Goal: Transaction & Acquisition: Purchase product/service

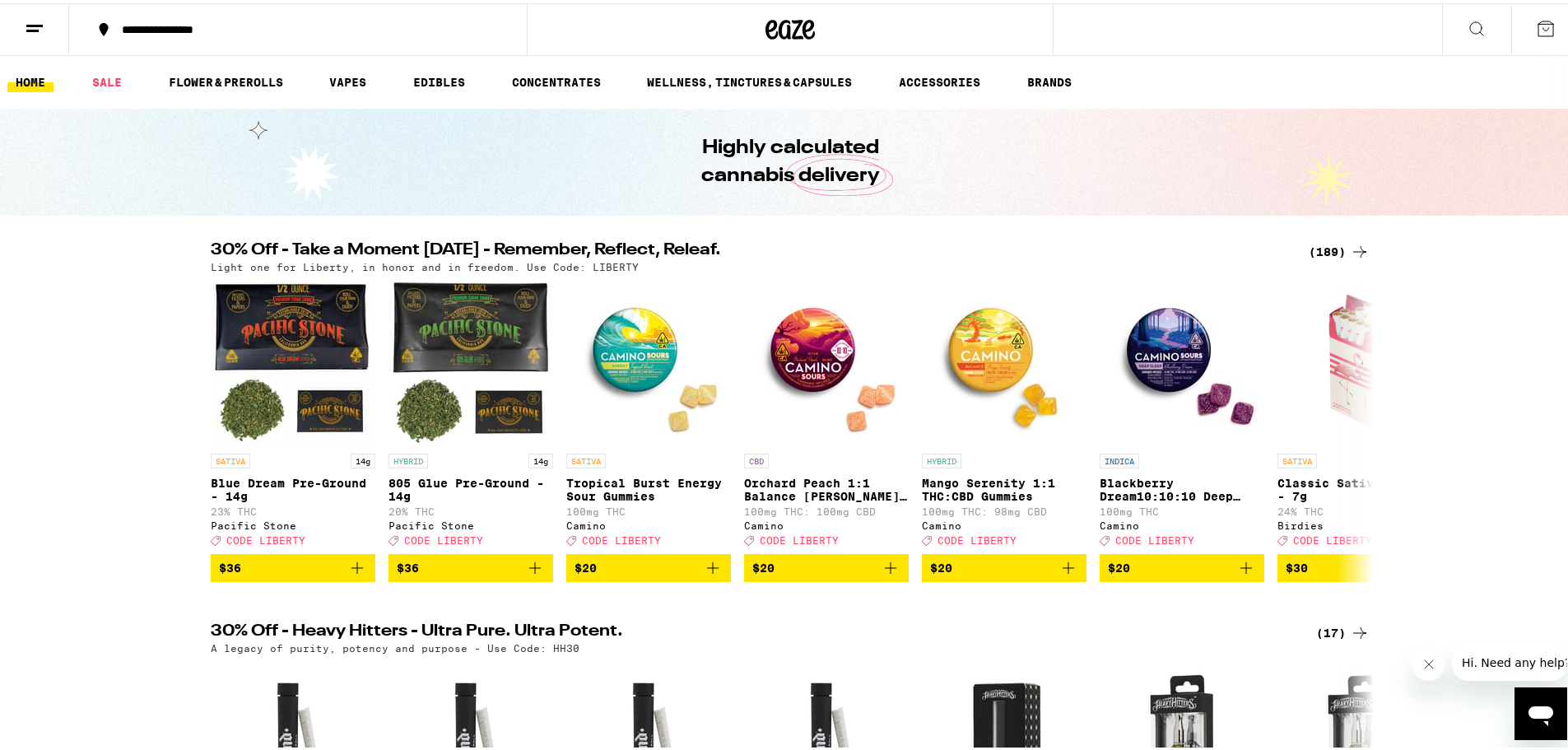
click at [1350, 247] on icon at bounding box center [1359, 248] width 20 height 20
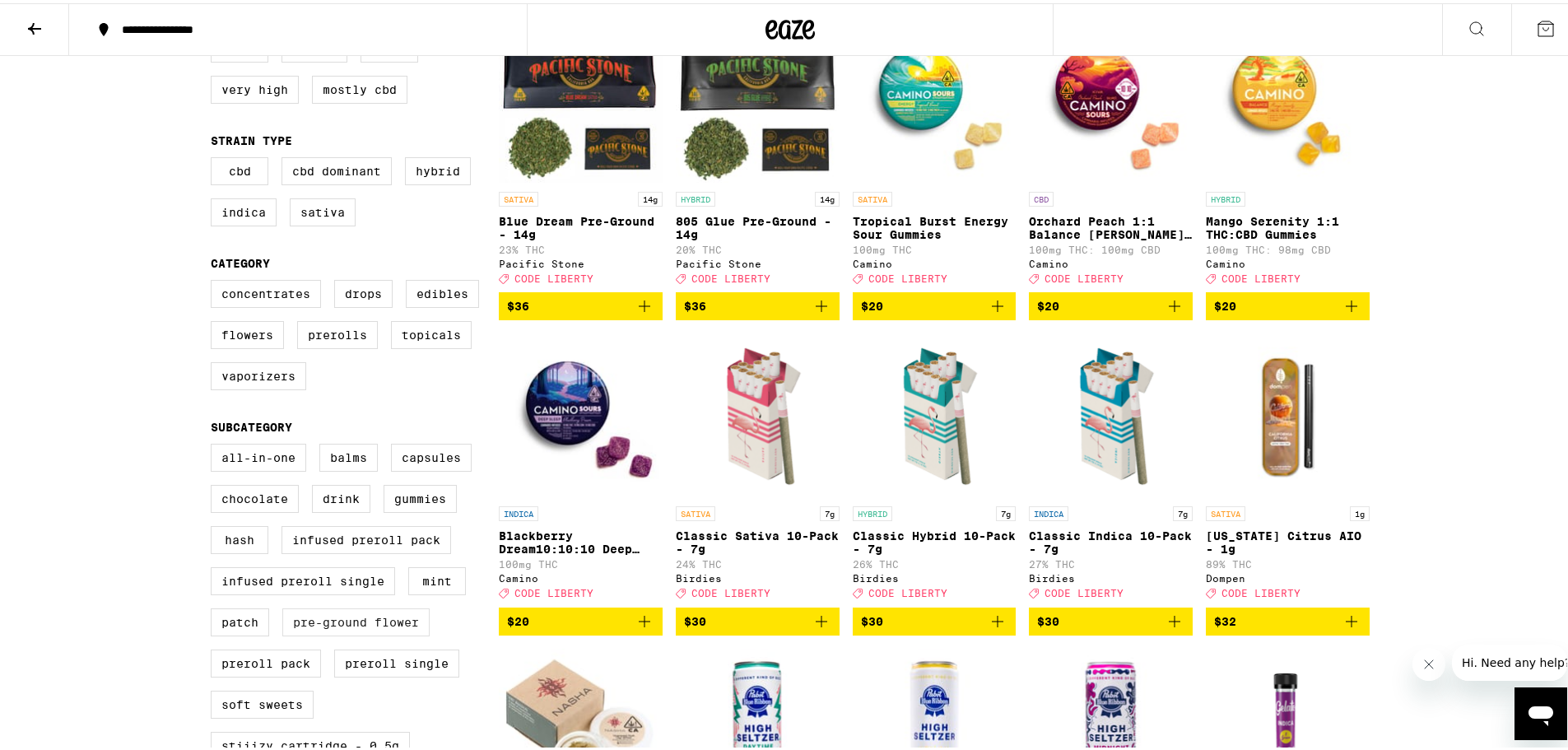
scroll to position [227, 0]
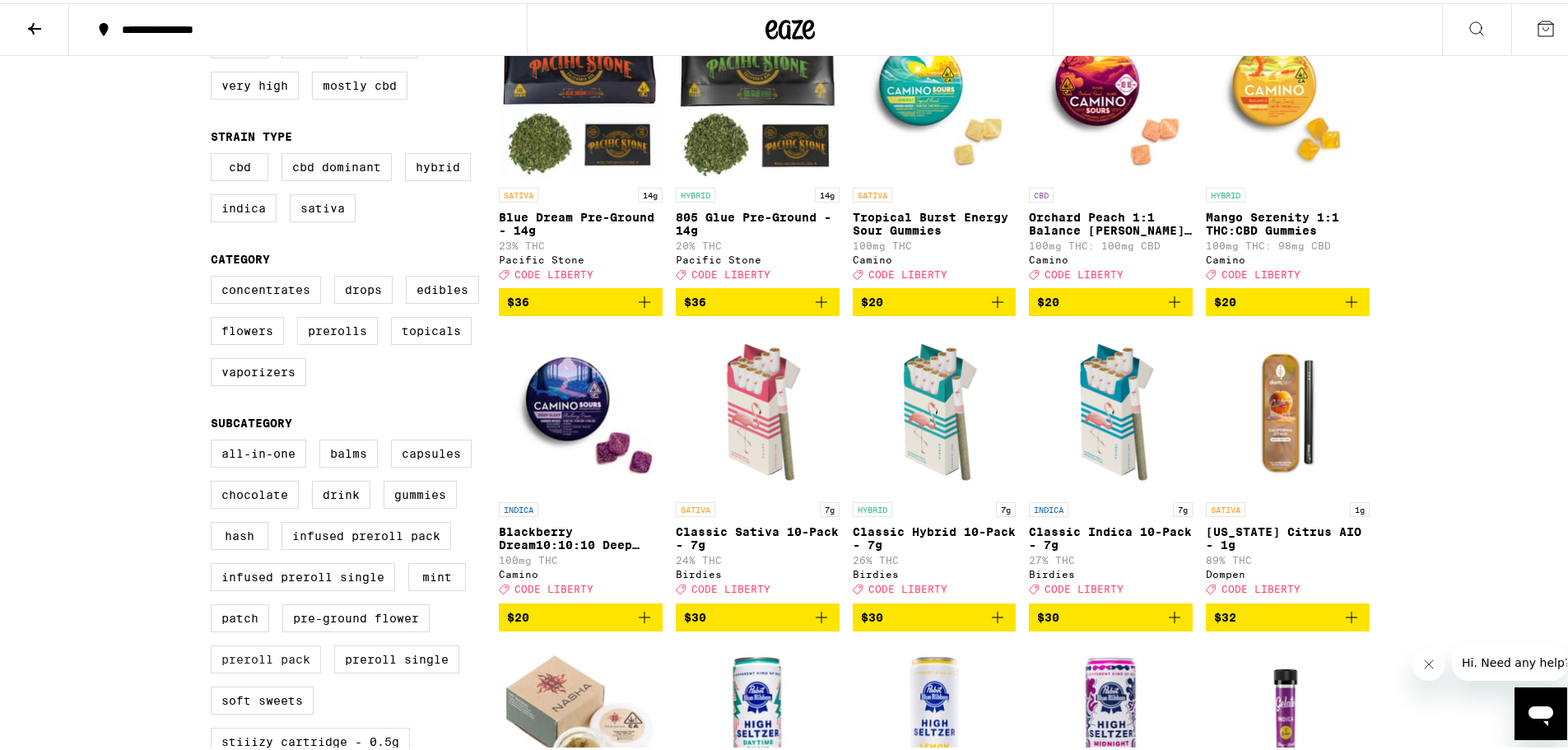
click at [251, 671] on label "Preroll Pack" at bounding box center [266, 657] width 110 height 28
click at [214, 439] on input "Preroll Pack" at bounding box center [214, 438] width 1 height 1
checkbox input "true"
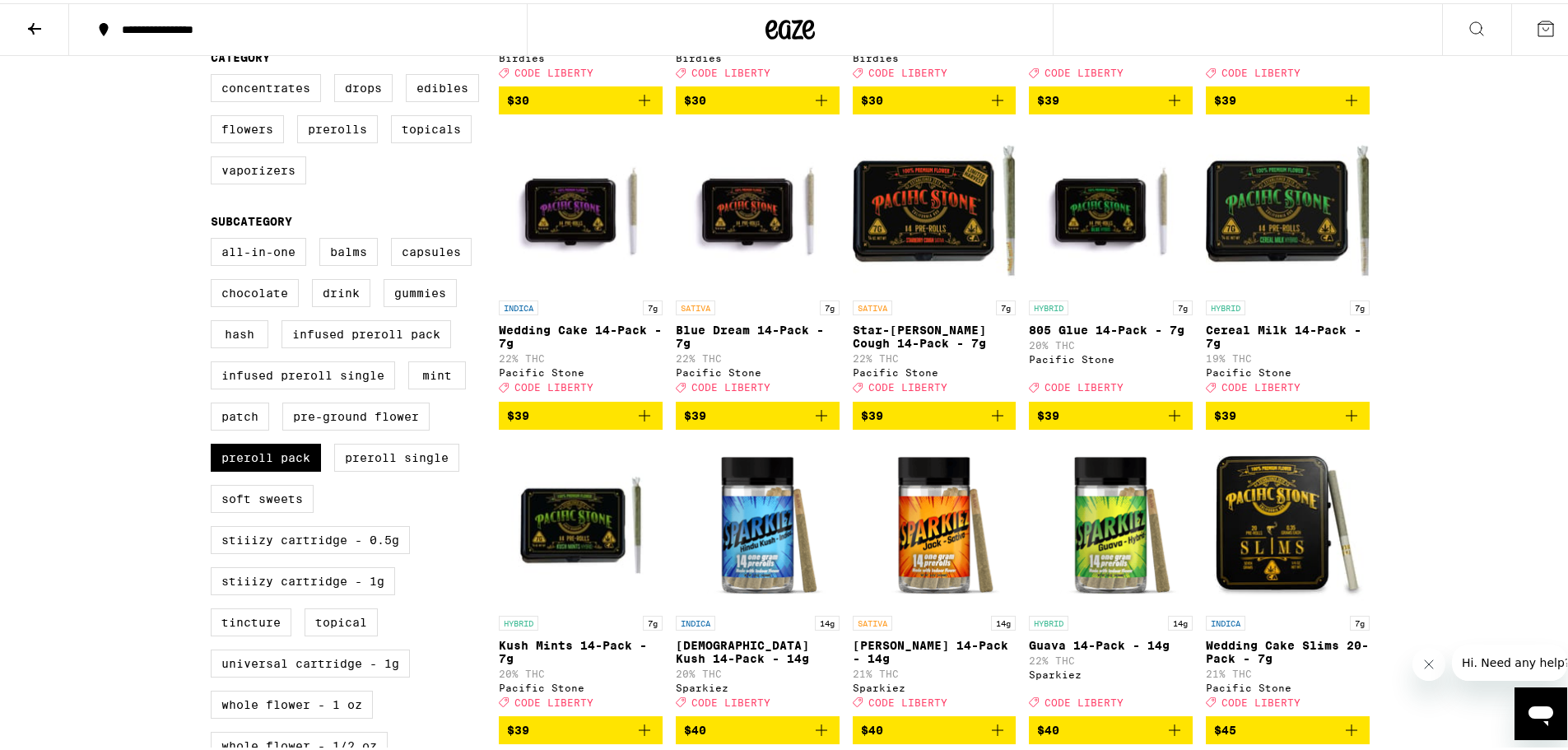
scroll to position [432, 0]
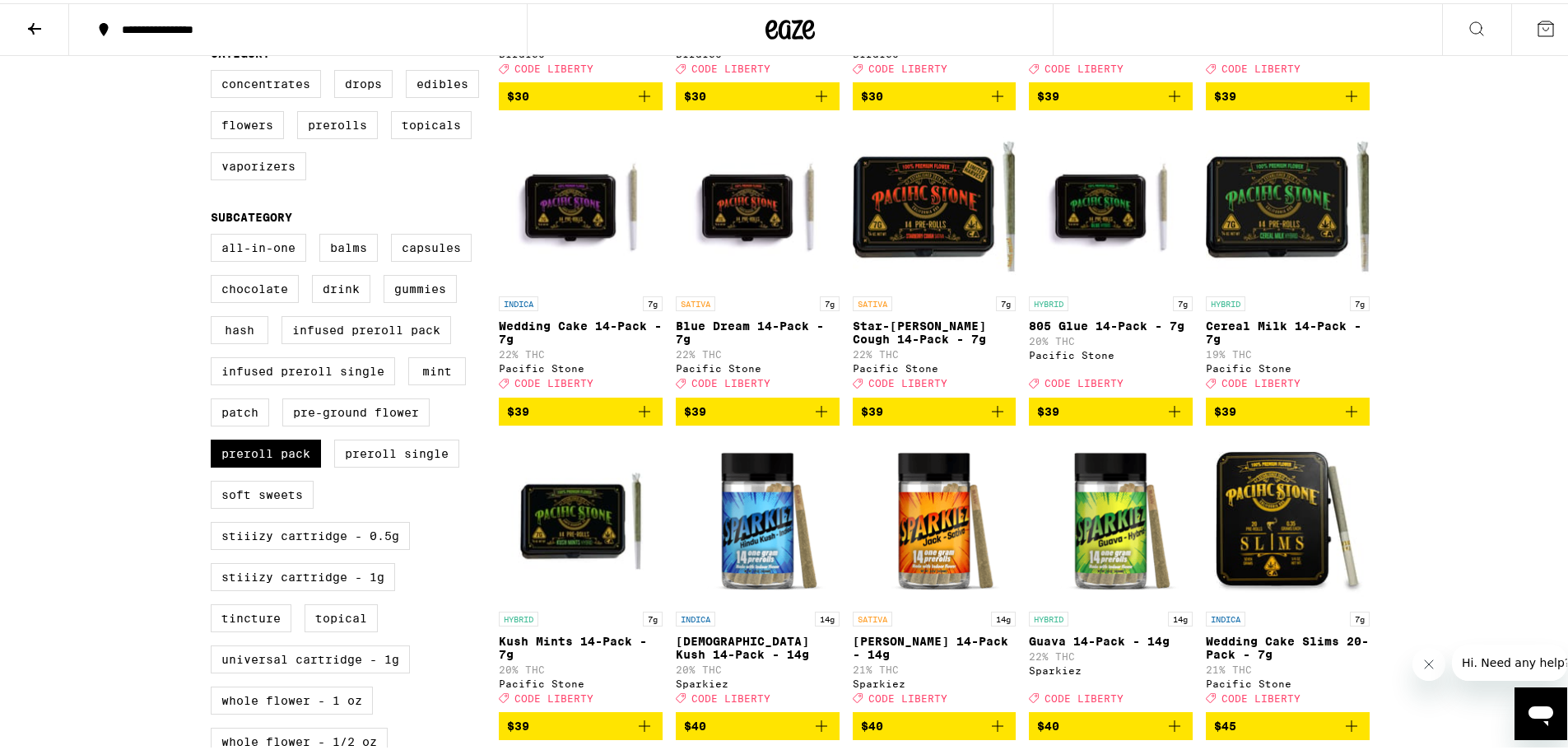
click at [1097, 551] on img "Open page for Guava 14-Pack - 14g from Sparkiez" at bounding box center [1110, 518] width 164 height 165
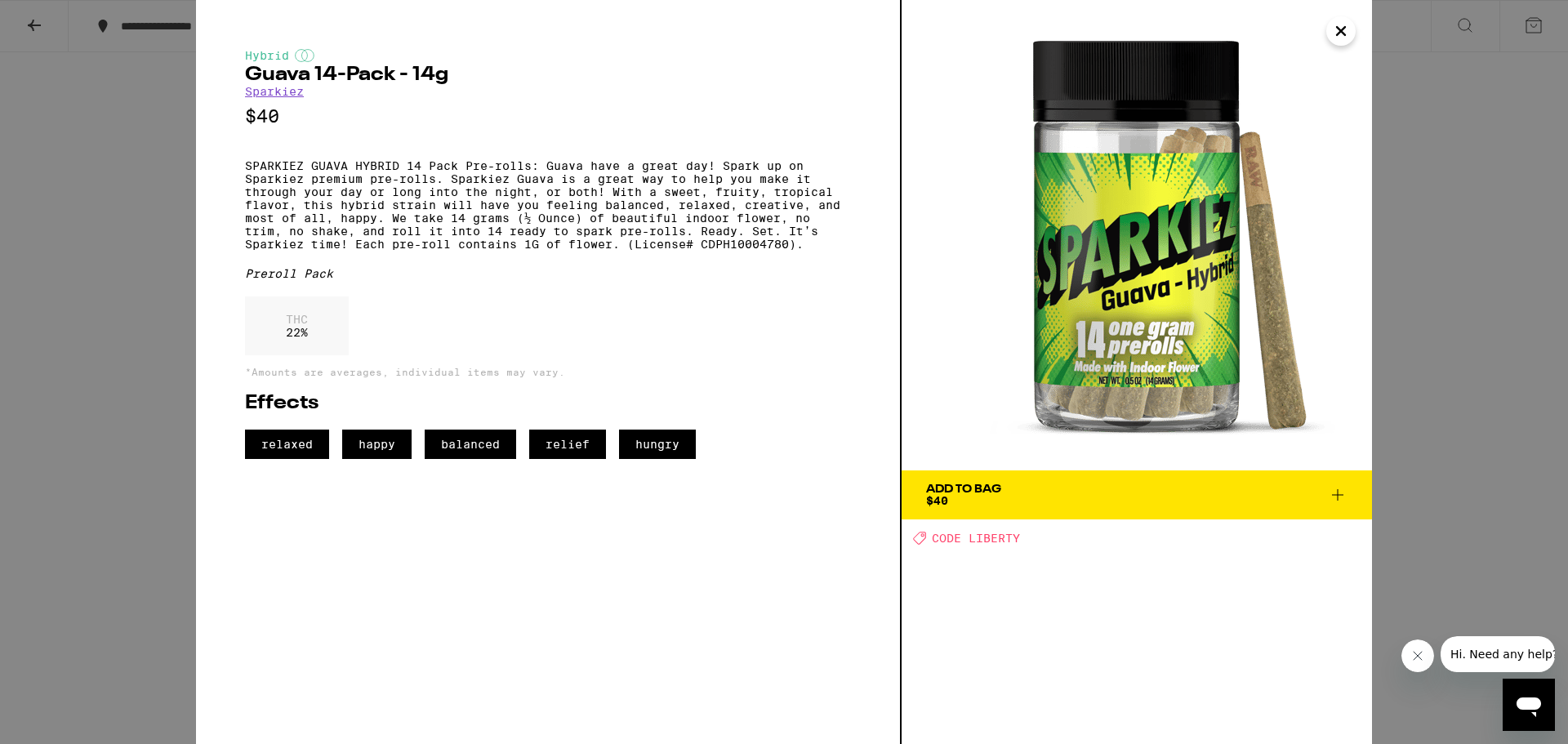
click at [1351, 31] on button "Close" at bounding box center [1341, 31] width 30 height 30
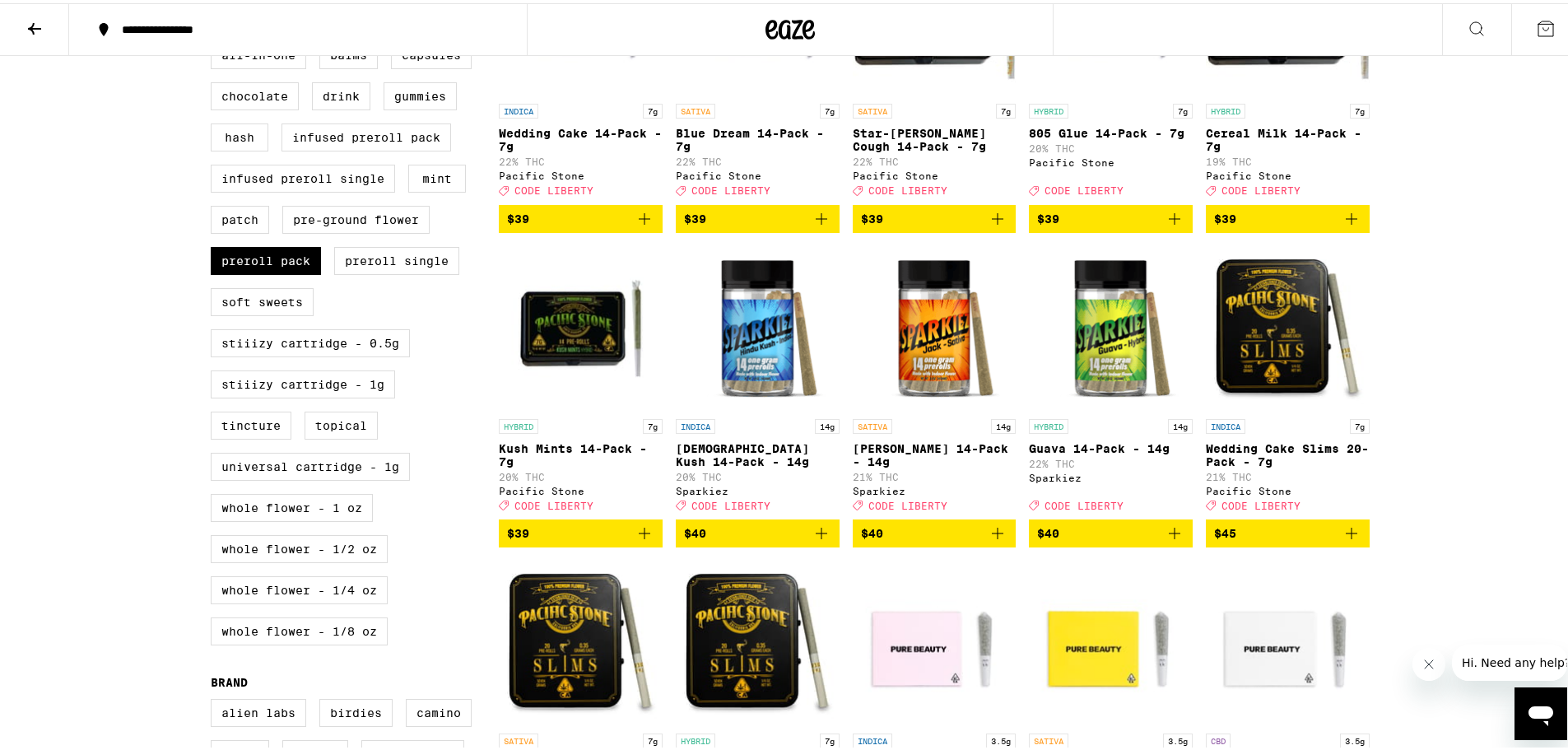
scroll to position [638, 0]
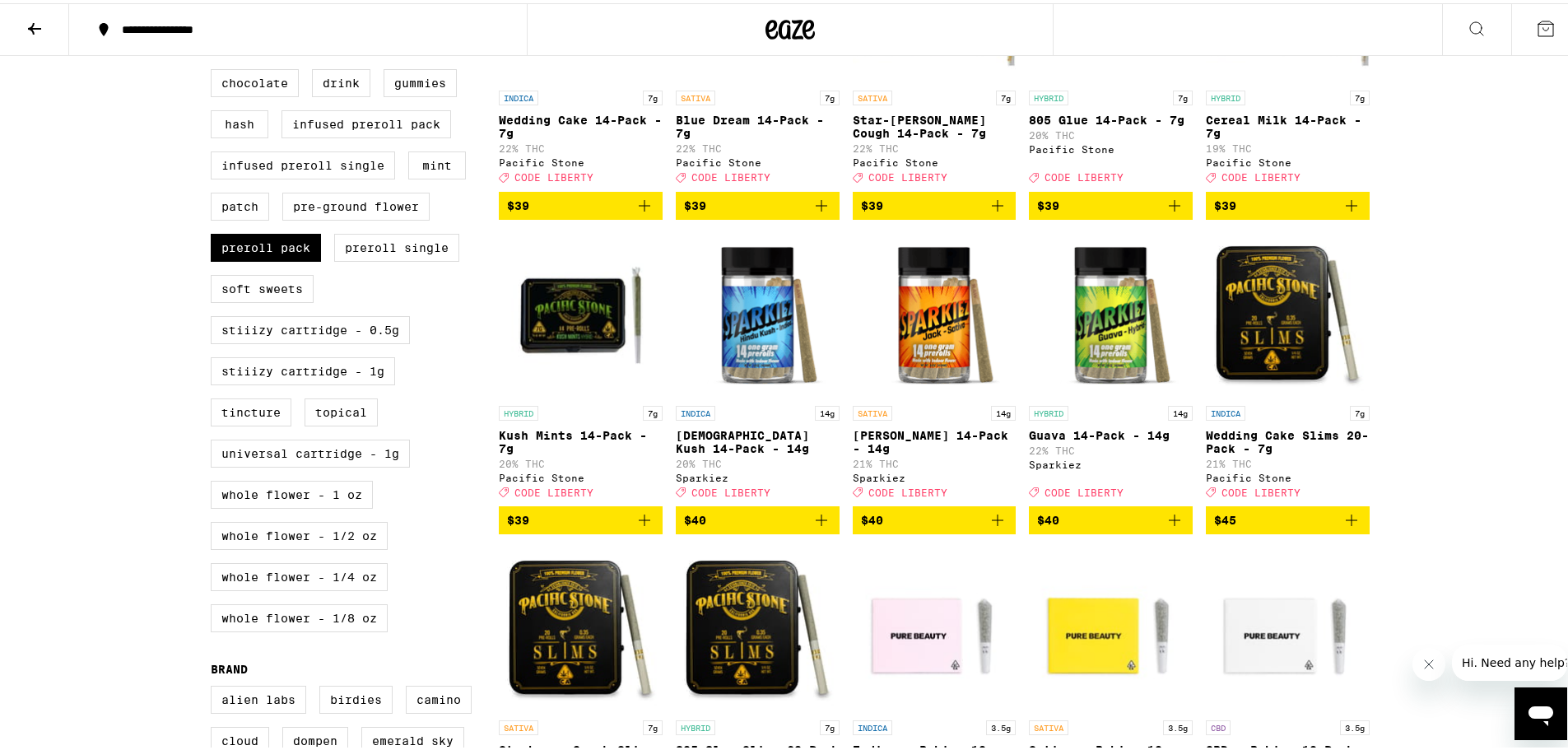
click at [1080, 527] on span "$40" at bounding box center [1110, 517] width 147 height 20
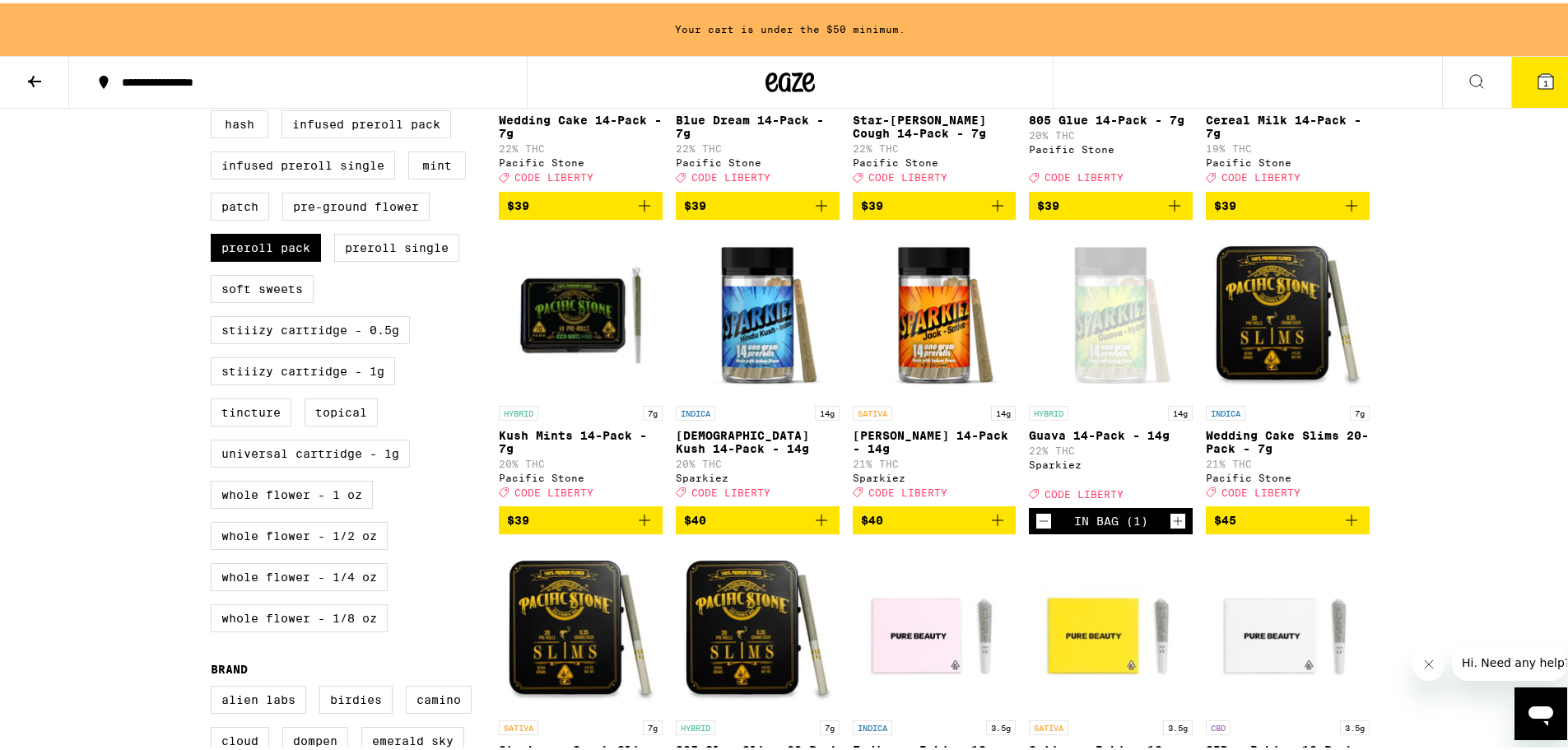
click at [1176, 528] on icon "Increment" at bounding box center [1177, 518] width 15 height 20
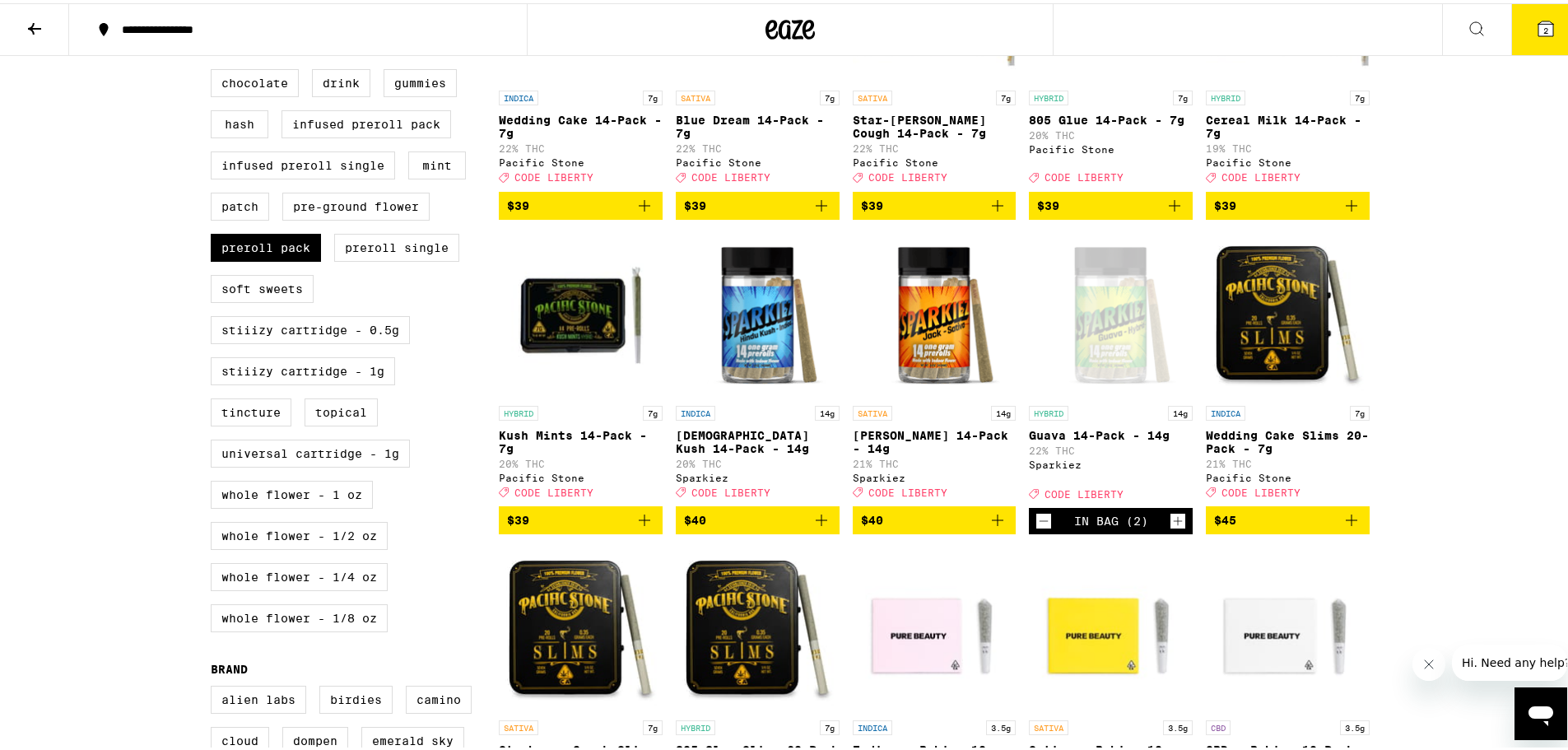
click at [1543, 28] on span "2" at bounding box center [1545, 27] width 5 height 10
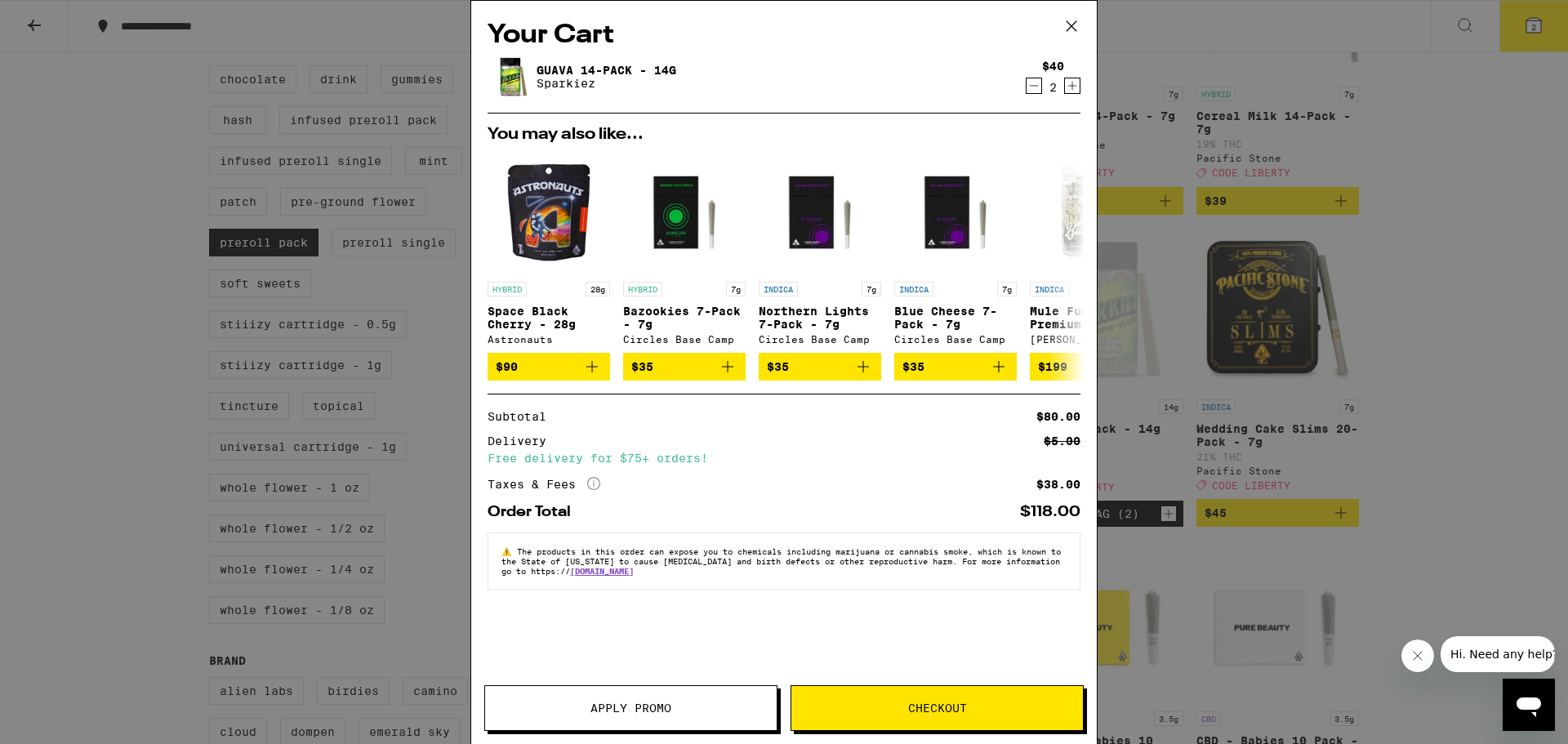
click at [715, 697] on button "Apply Promo" at bounding box center [630, 708] width 293 height 45
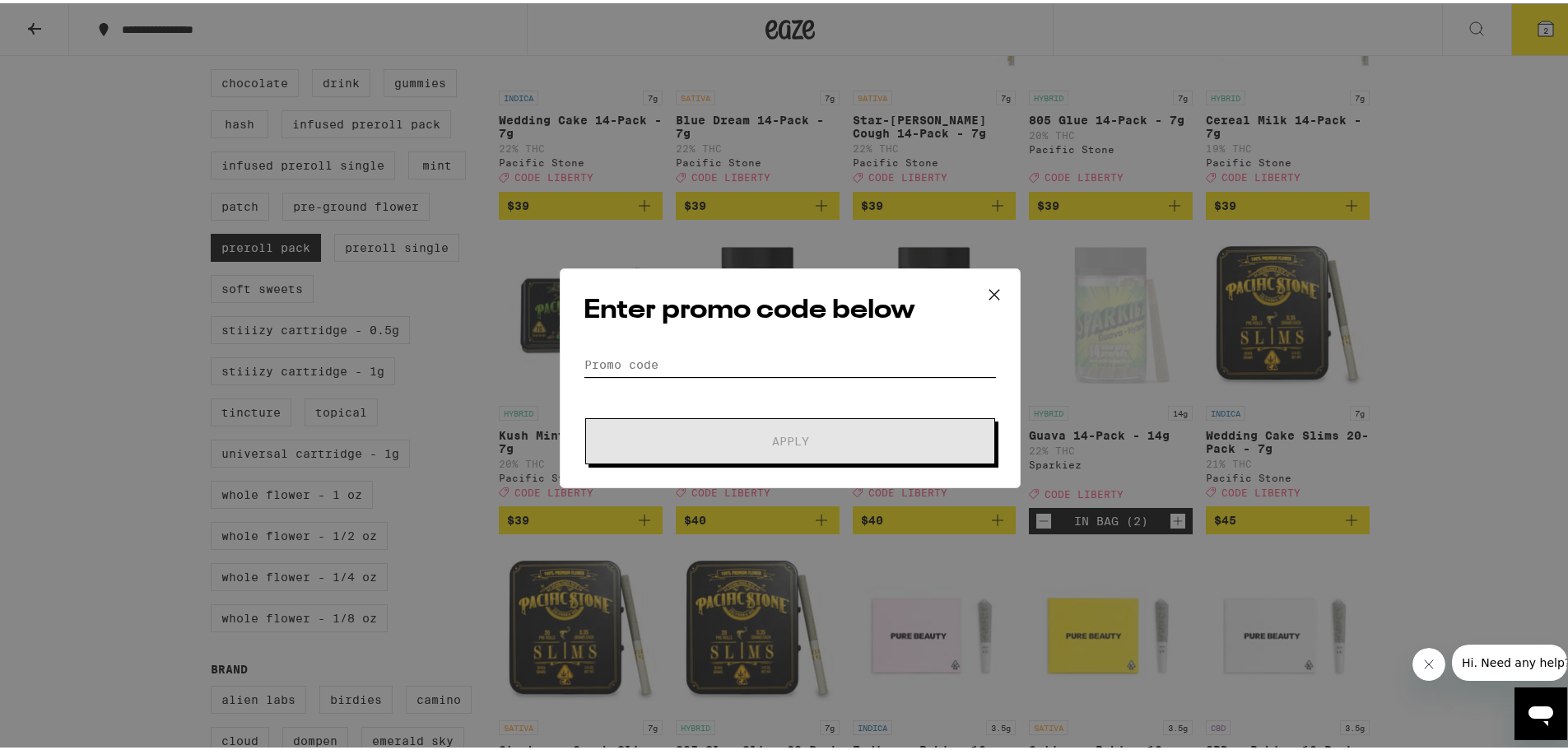
click at [717, 356] on input "Promo Code" at bounding box center [790, 361] width 413 height 24
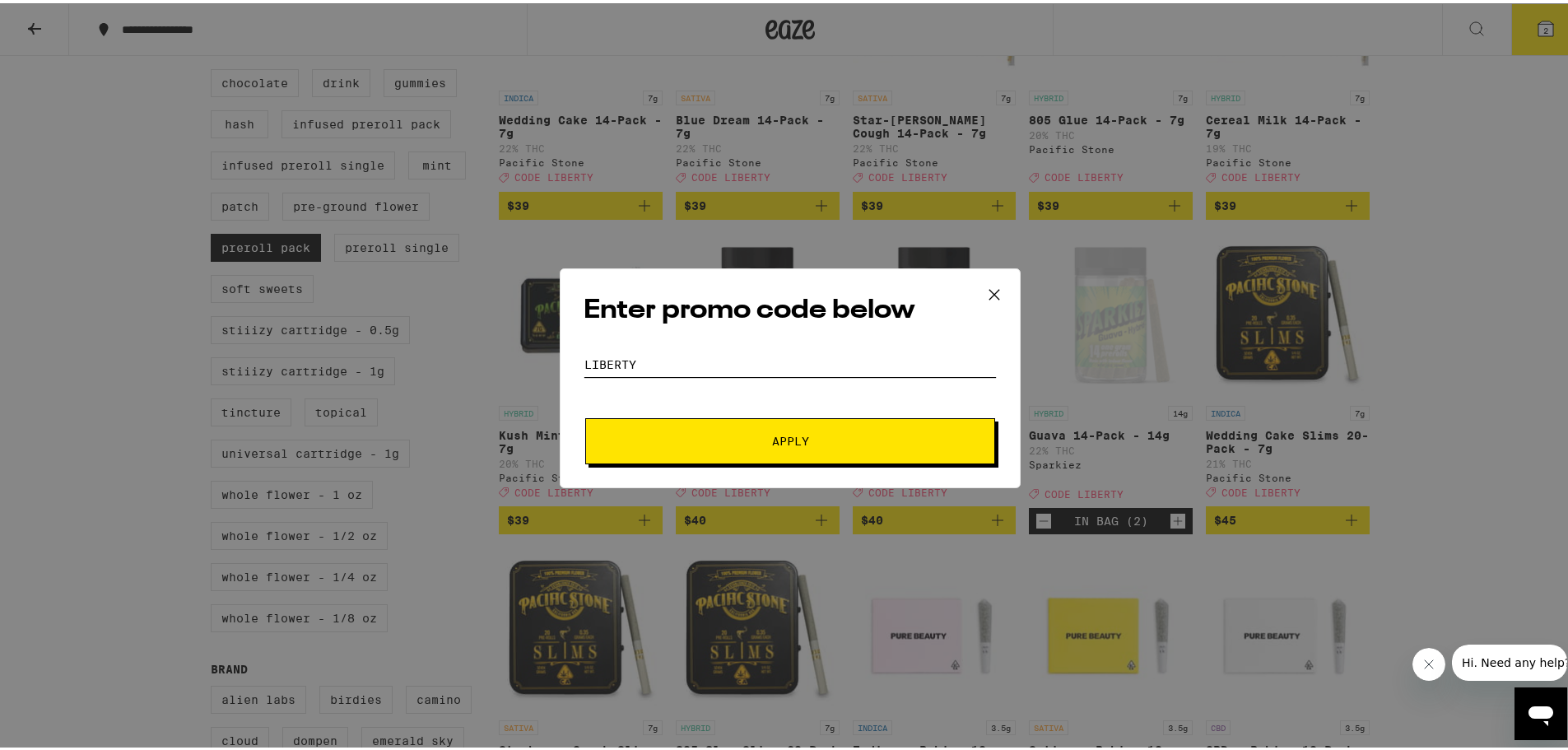
type input "liberty"
click at [780, 438] on span "Apply" at bounding box center [791, 438] width 37 height 11
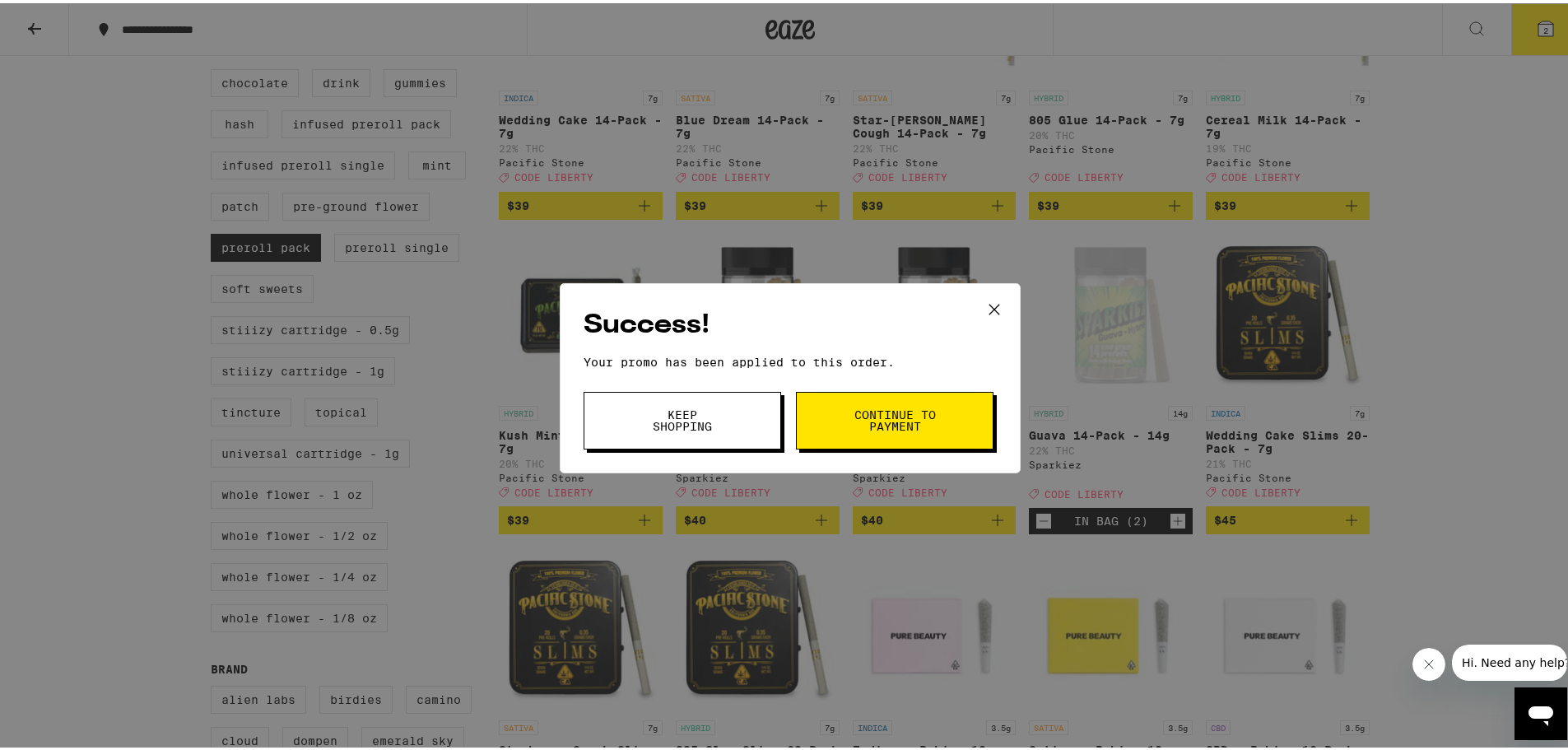
click at [842, 428] on button "Continue to payment" at bounding box center [895, 418] width 198 height 58
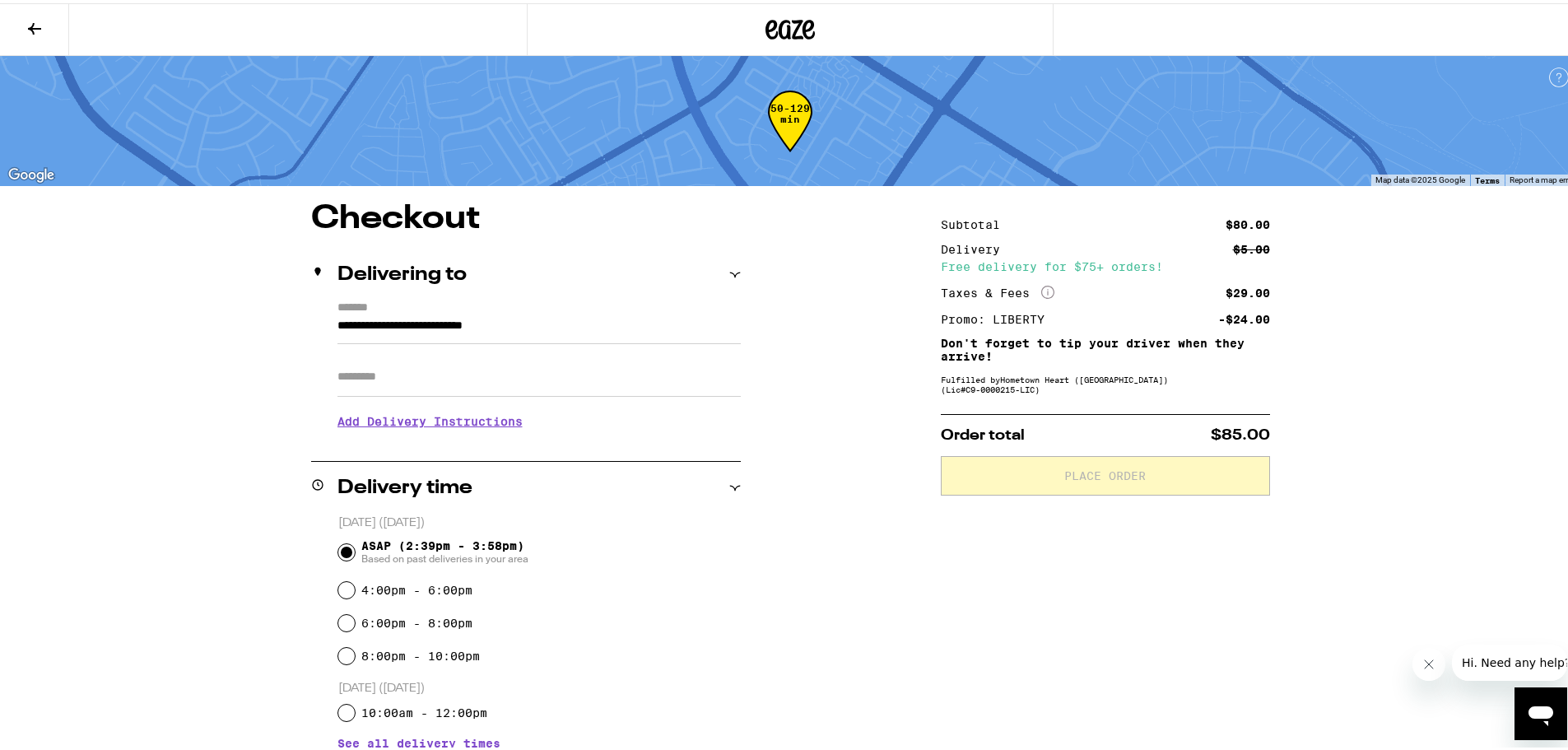
click at [422, 417] on h3 "Add Delivery Instructions" at bounding box center [539, 418] width 404 height 38
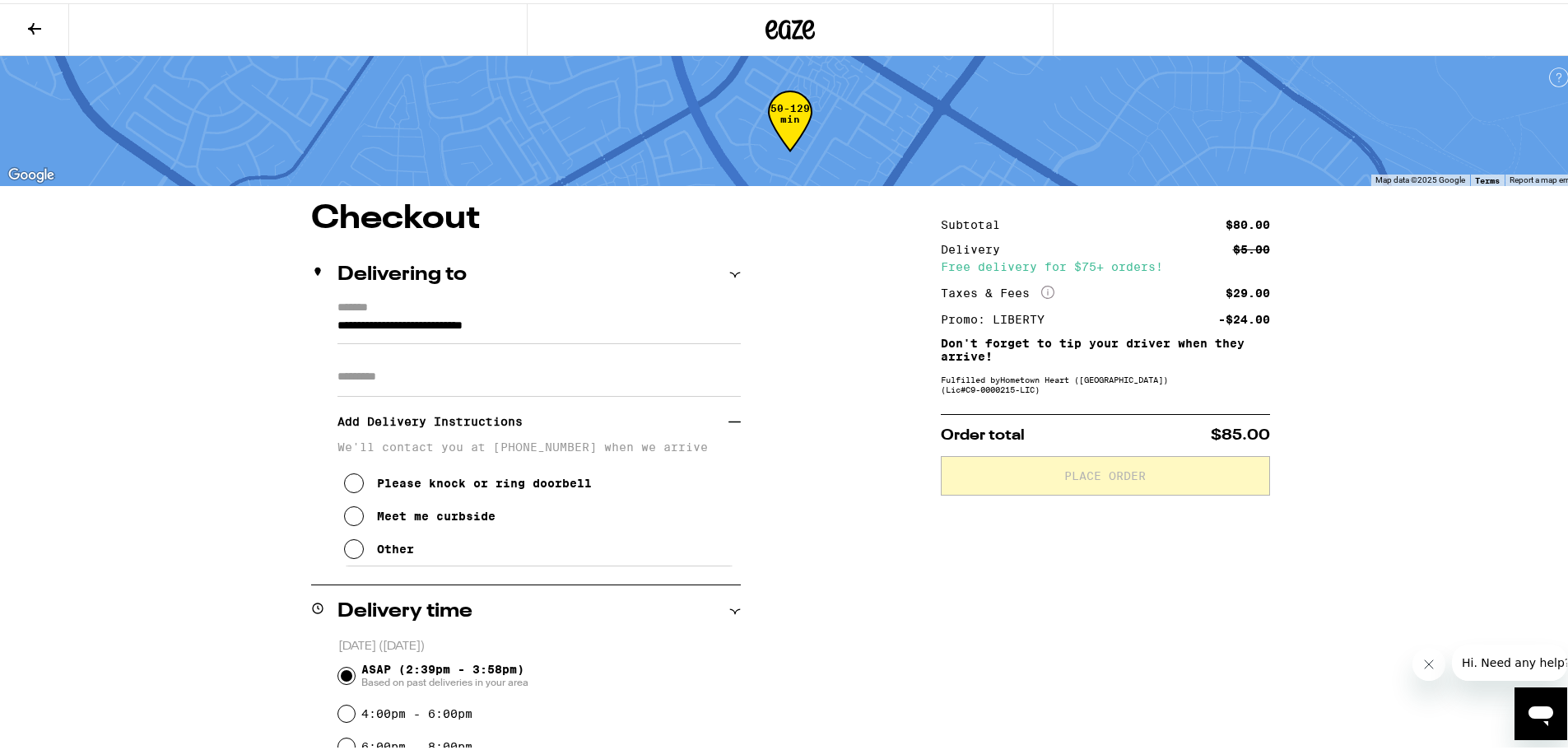
click at [350, 549] on icon at bounding box center [353, 546] width 20 height 20
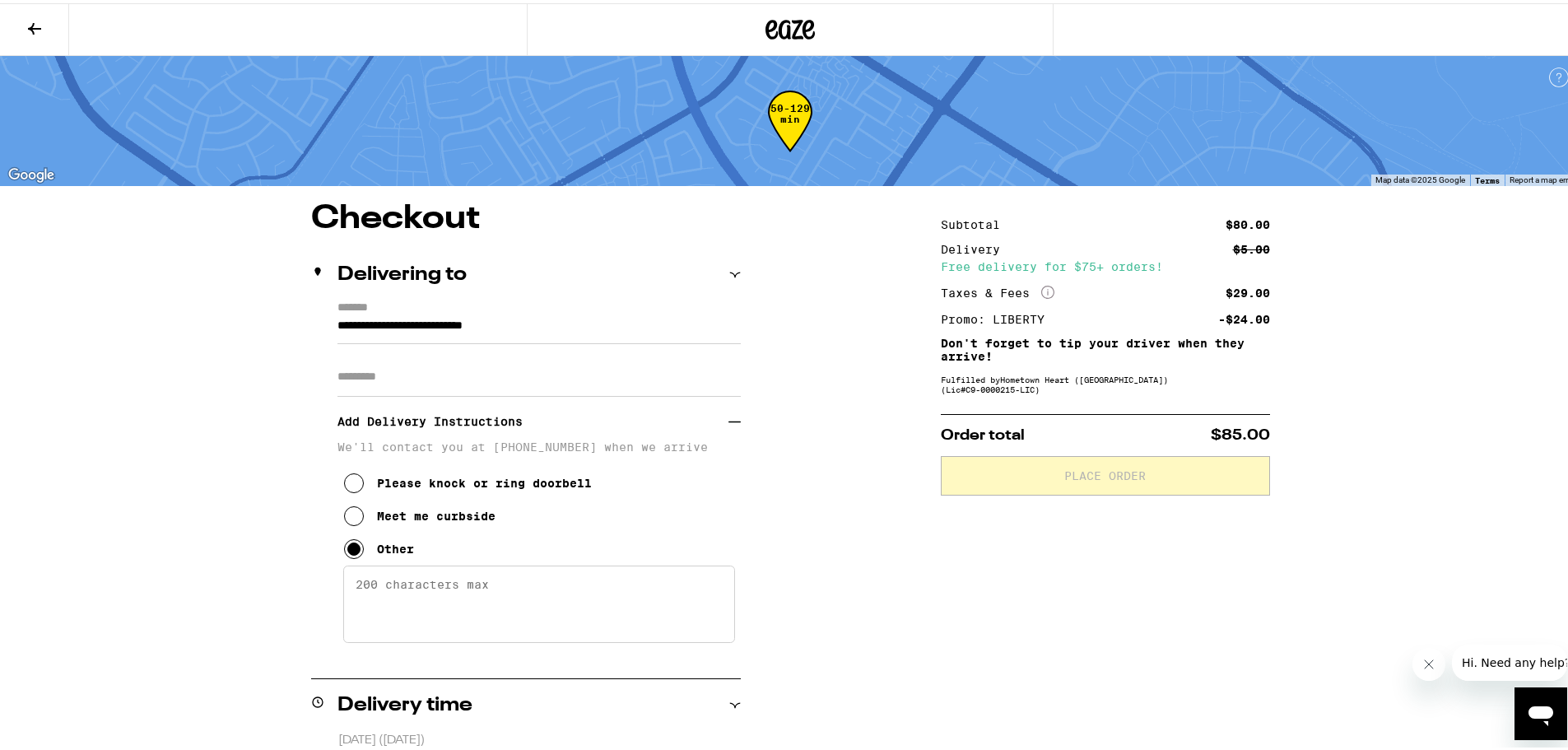
drag, startPoint x: 359, startPoint y: 572, endPoint x: 394, endPoint y: 603, distance: 46.8
paste textarea "Please do not drive on Allegheny Pl. Take Darwin Dr to [PERSON_NAME]. Please kn…"
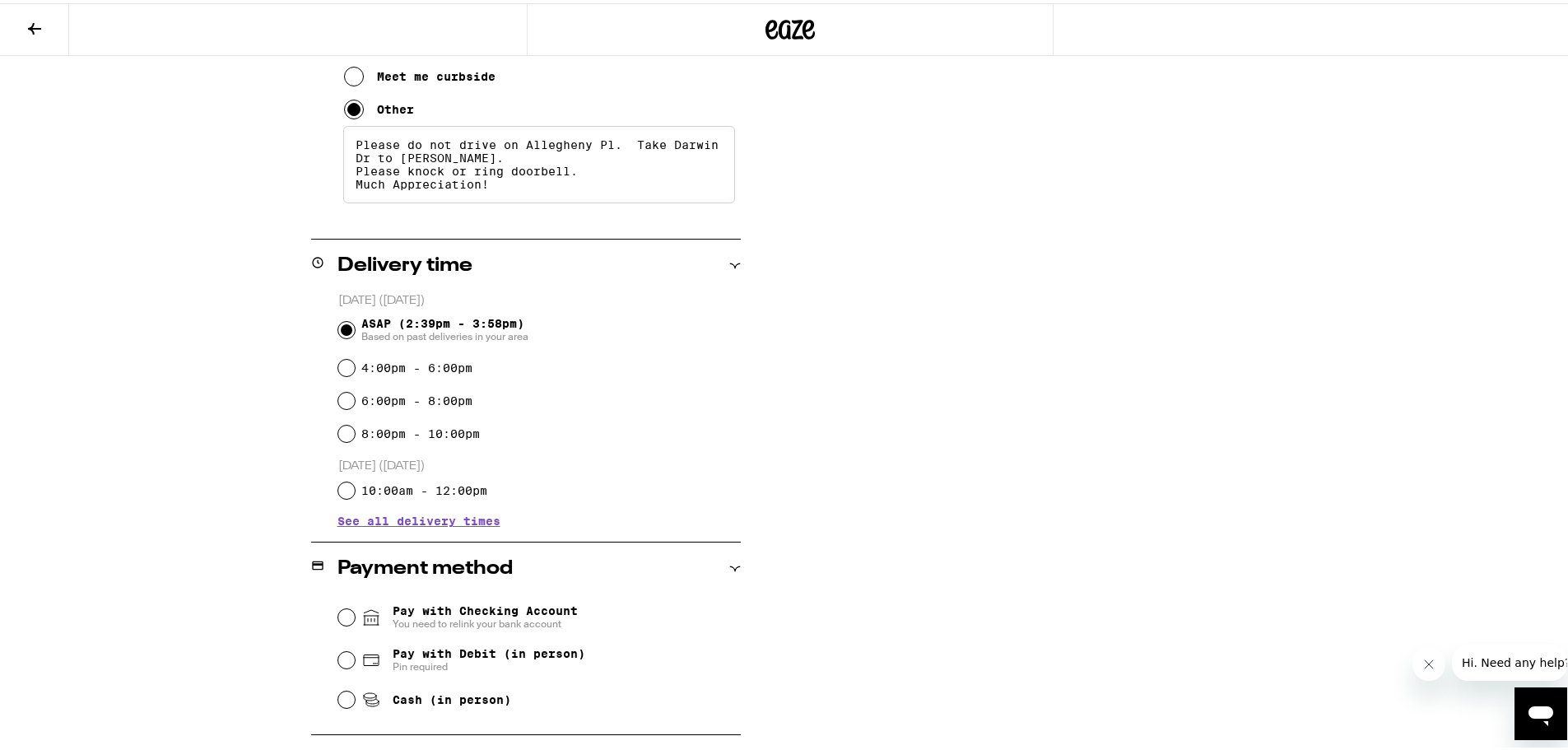
scroll to position [452, 0]
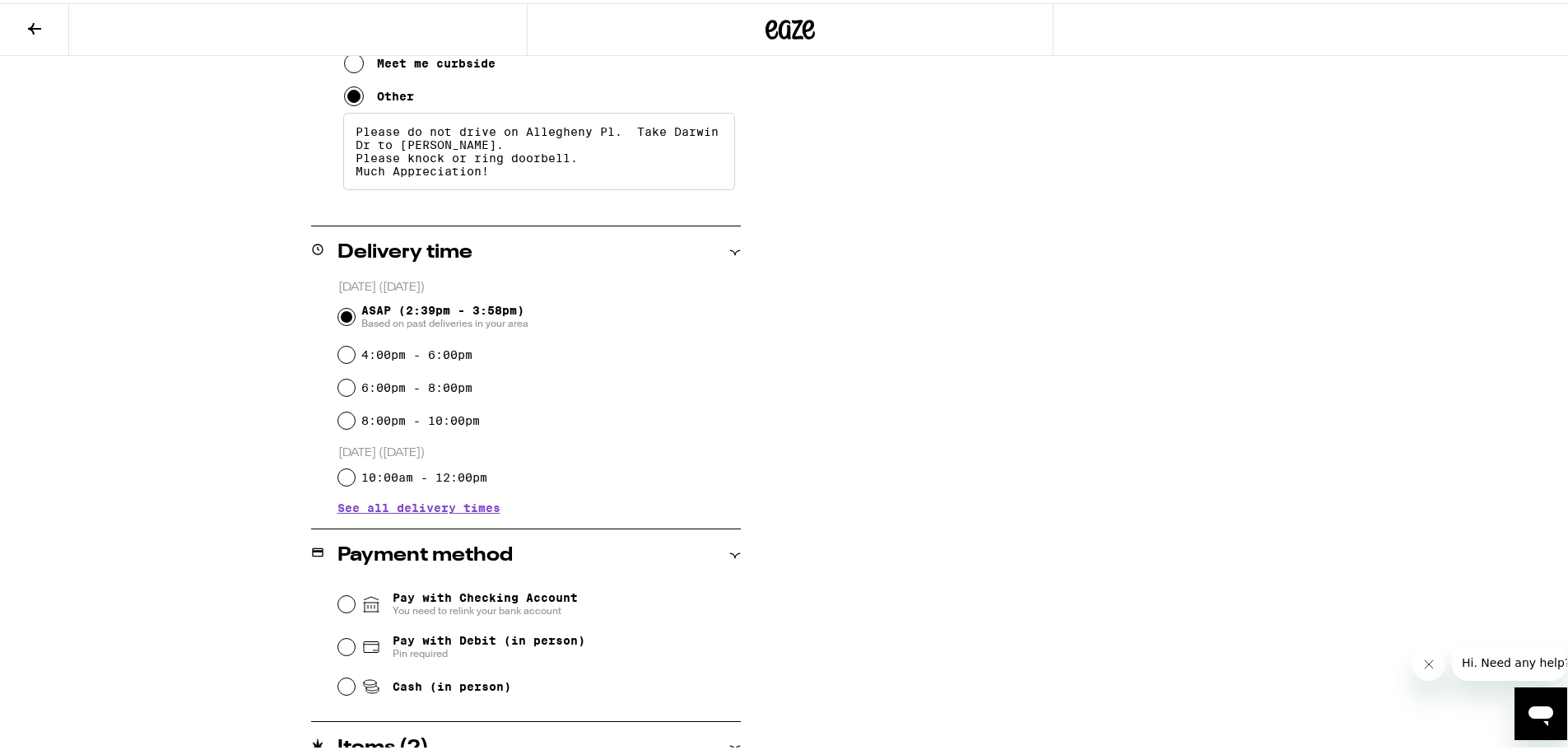
type textarea "Please do not drive on Allegheny Pl. Take Darwin Dr to [PERSON_NAME]. Please kn…"
click at [328, 691] on div "Pay with Checking Account You need to relink your bank account Pay with Debit (…" at bounding box center [526, 641] width 430 height 123
click at [338, 688] on input "Cash (in person)" at bounding box center [347, 684] width 17 height 17
radio input "true"
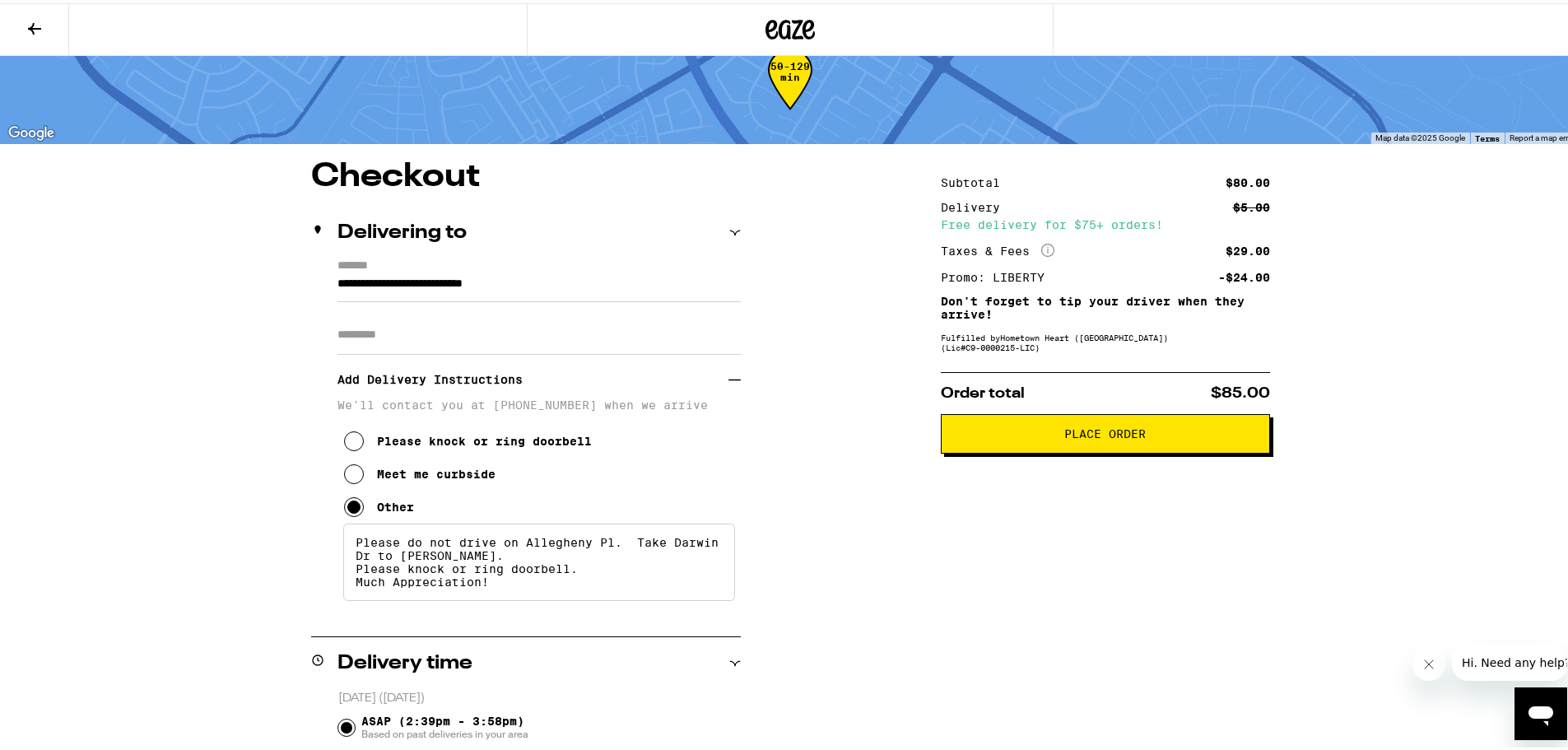
scroll to position [40, 0]
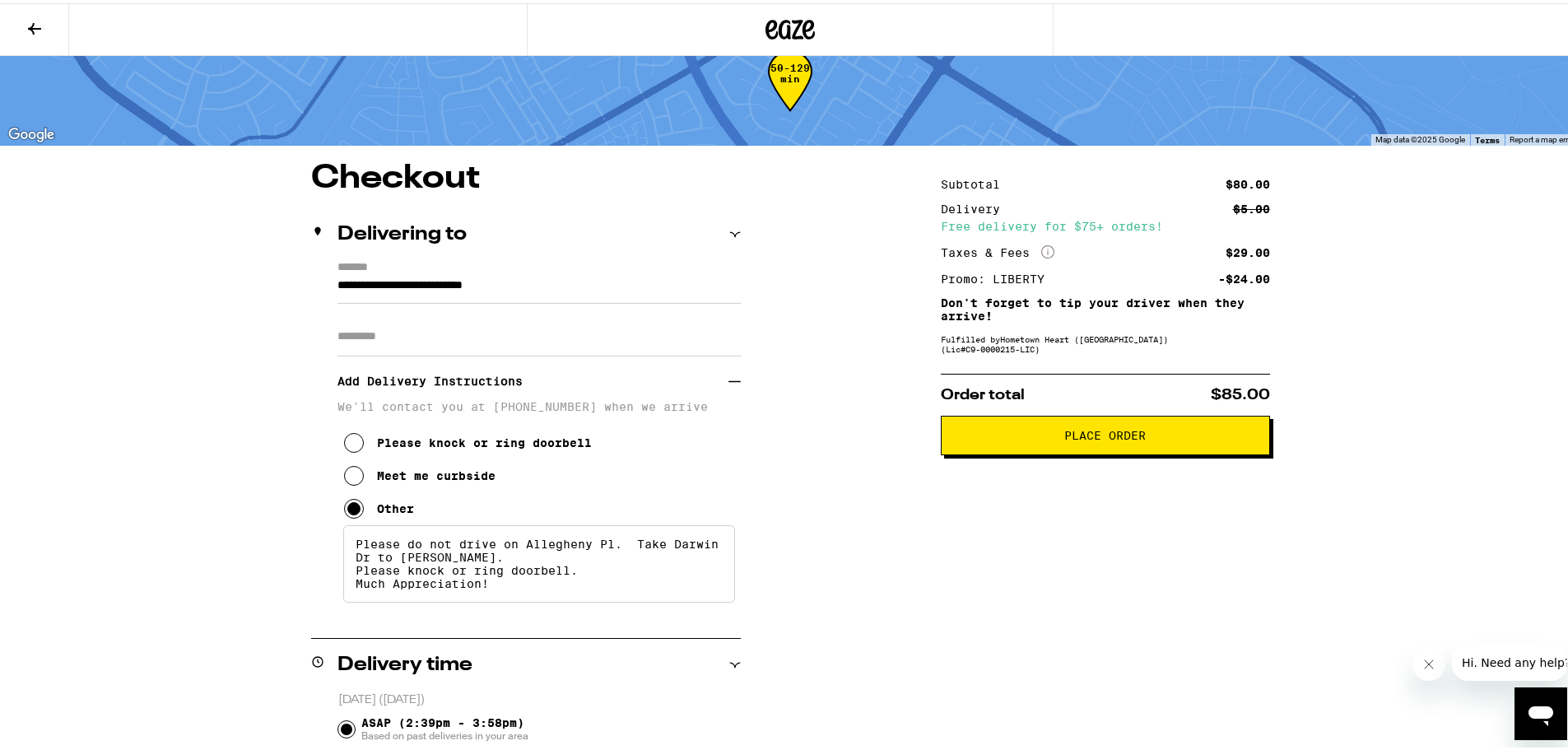
click at [1107, 438] on span "Place Order" at bounding box center [1104, 432] width 81 height 11
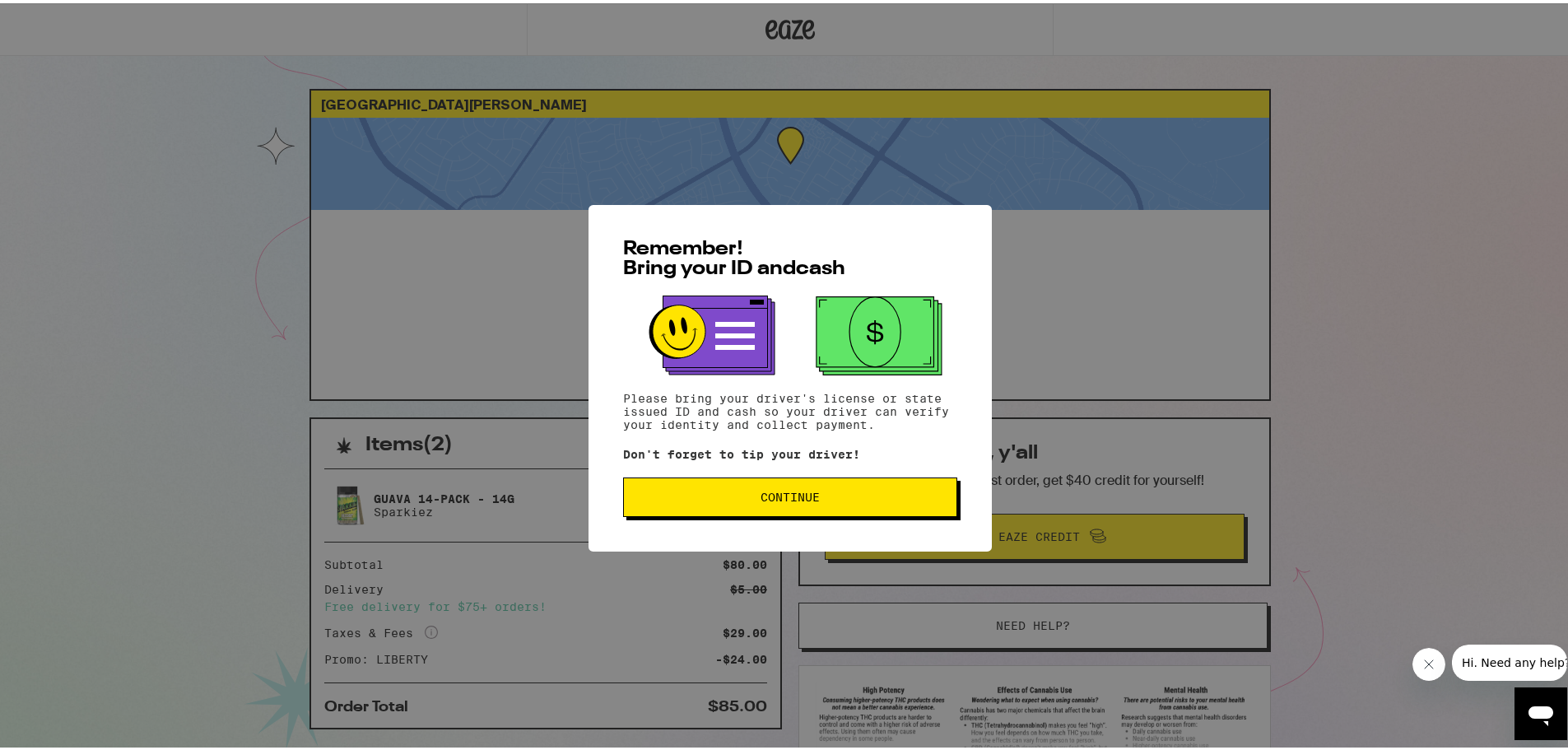
click at [789, 493] on span "Continue" at bounding box center [791, 493] width 60 height 11
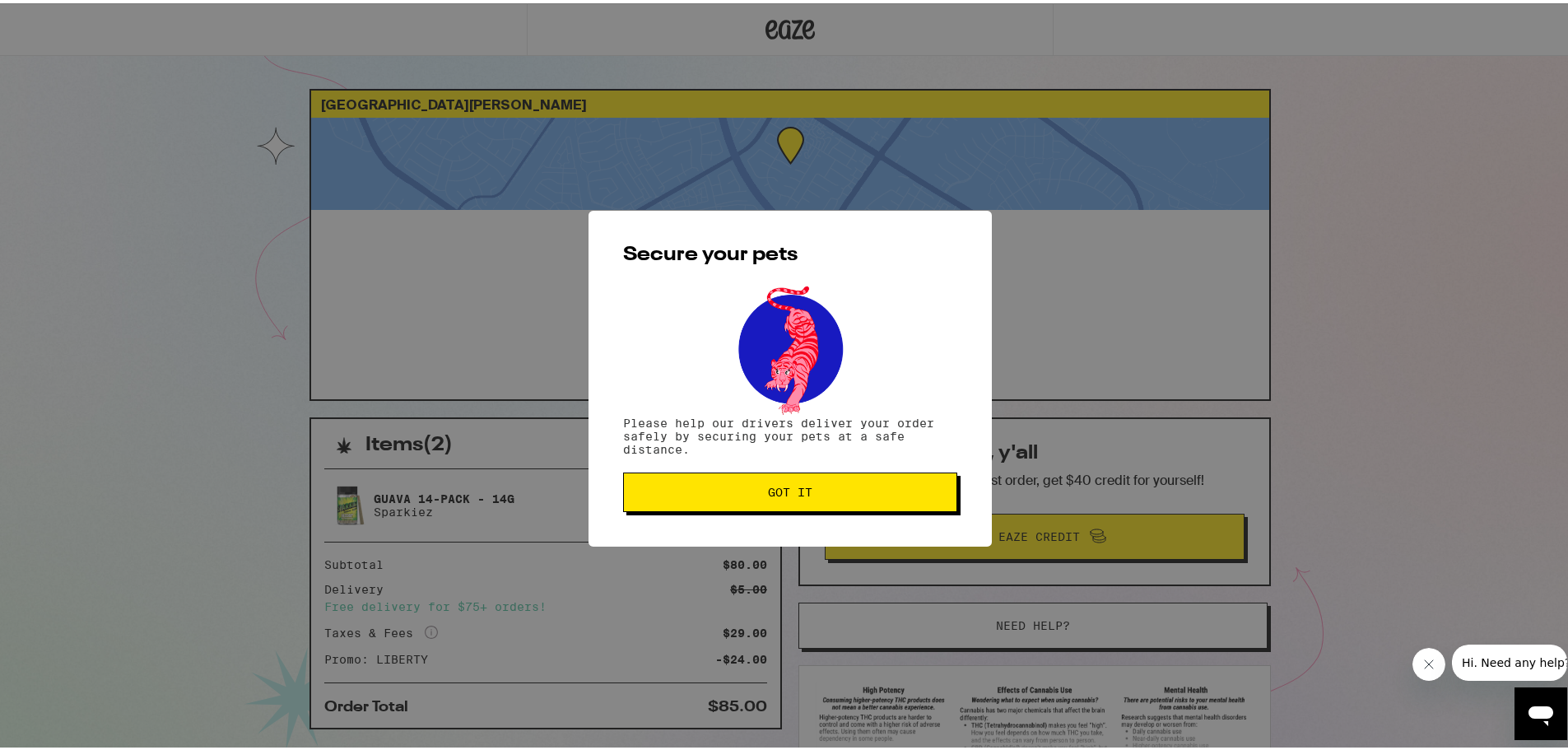
click at [790, 492] on span "Got it" at bounding box center [791, 489] width 45 height 11
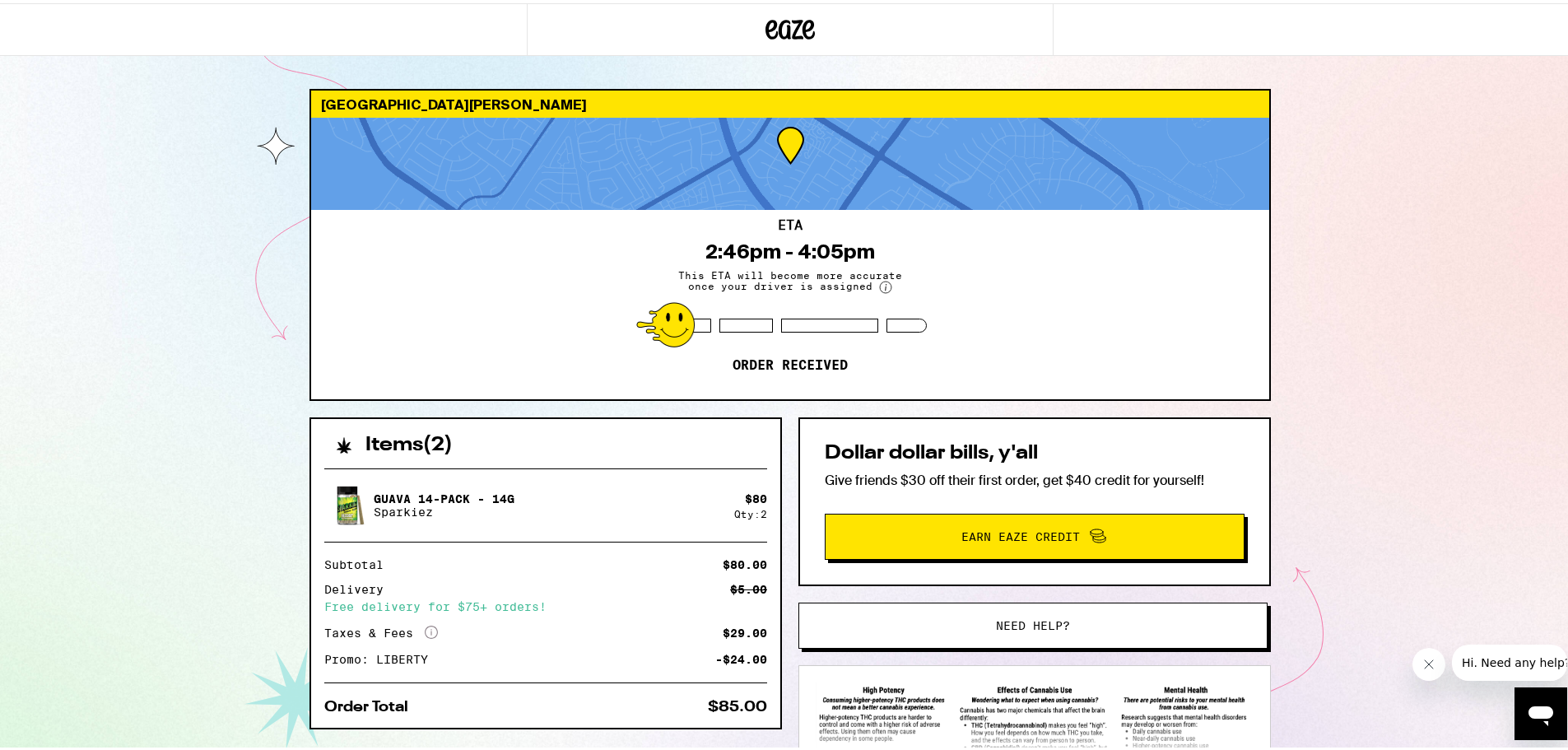
click at [100, 141] on div "[GEOGRAPHIC_DATA][PERSON_NAME] 94555 ETA 2:46pm - 4:05pm This ETA will become m…" at bounding box center [790, 449] width 1580 height 897
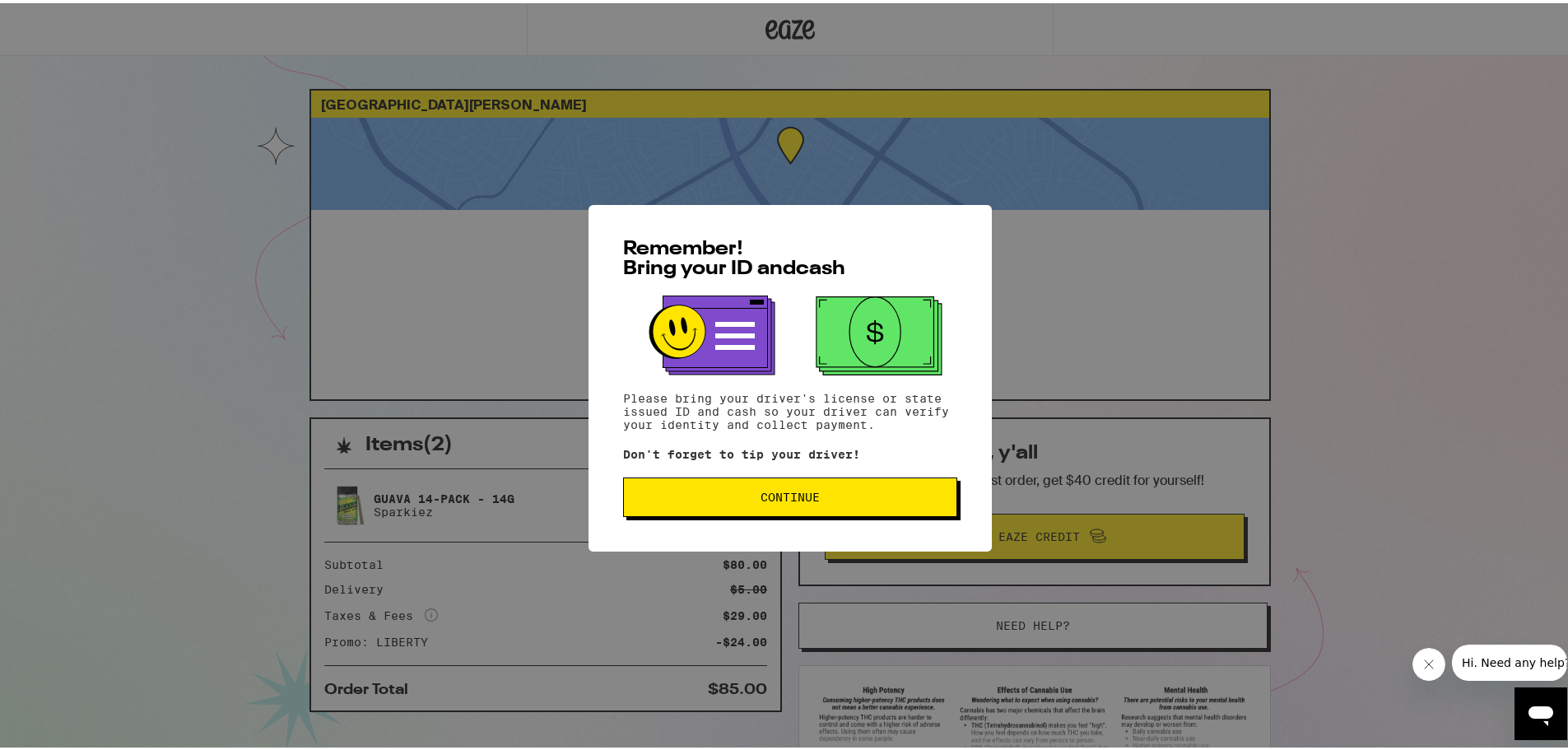
click at [733, 500] on span "Continue" at bounding box center [790, 493] width 306 height 11
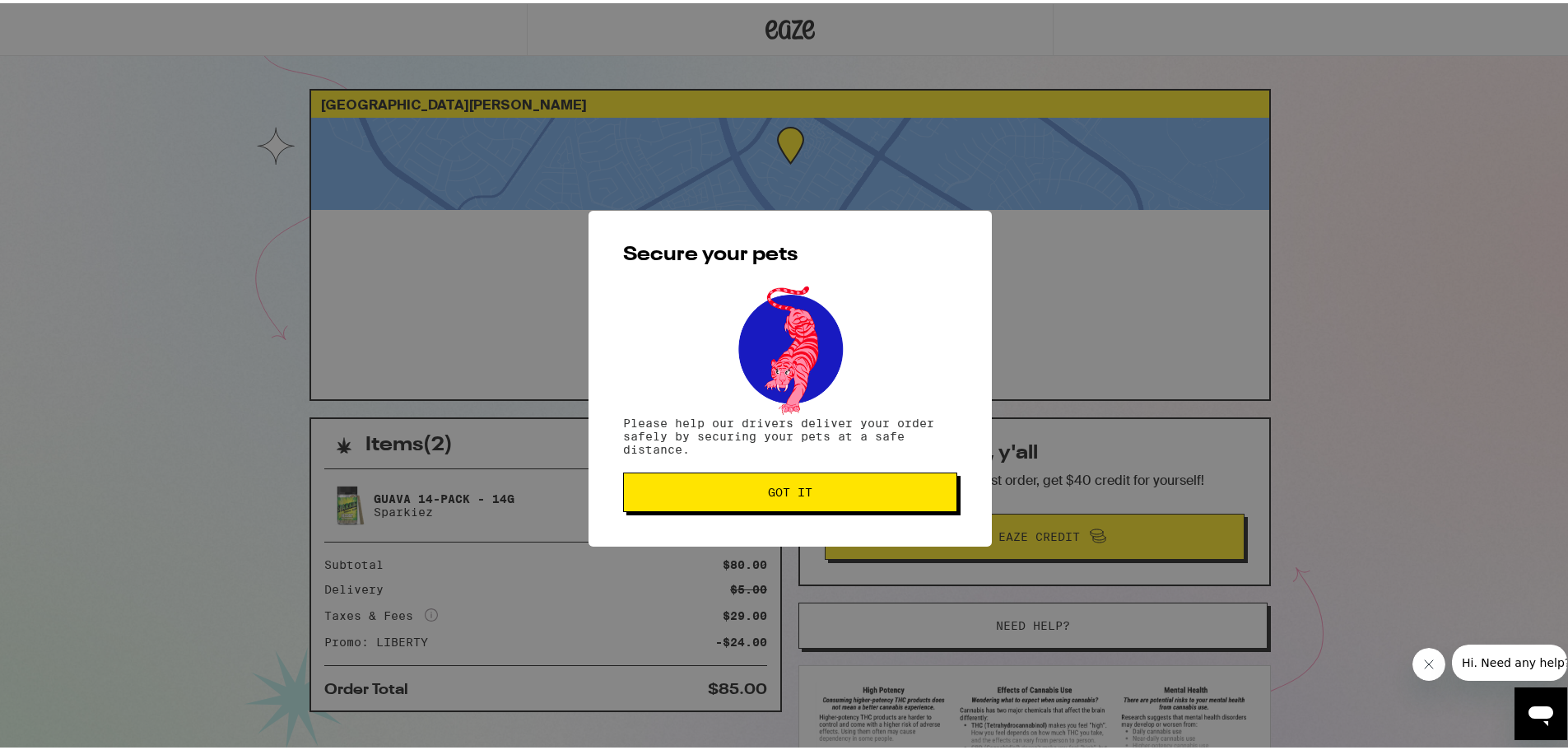
click at [736, 491] on span "Got it" at bounding box center [790, 489] width 306 height 11
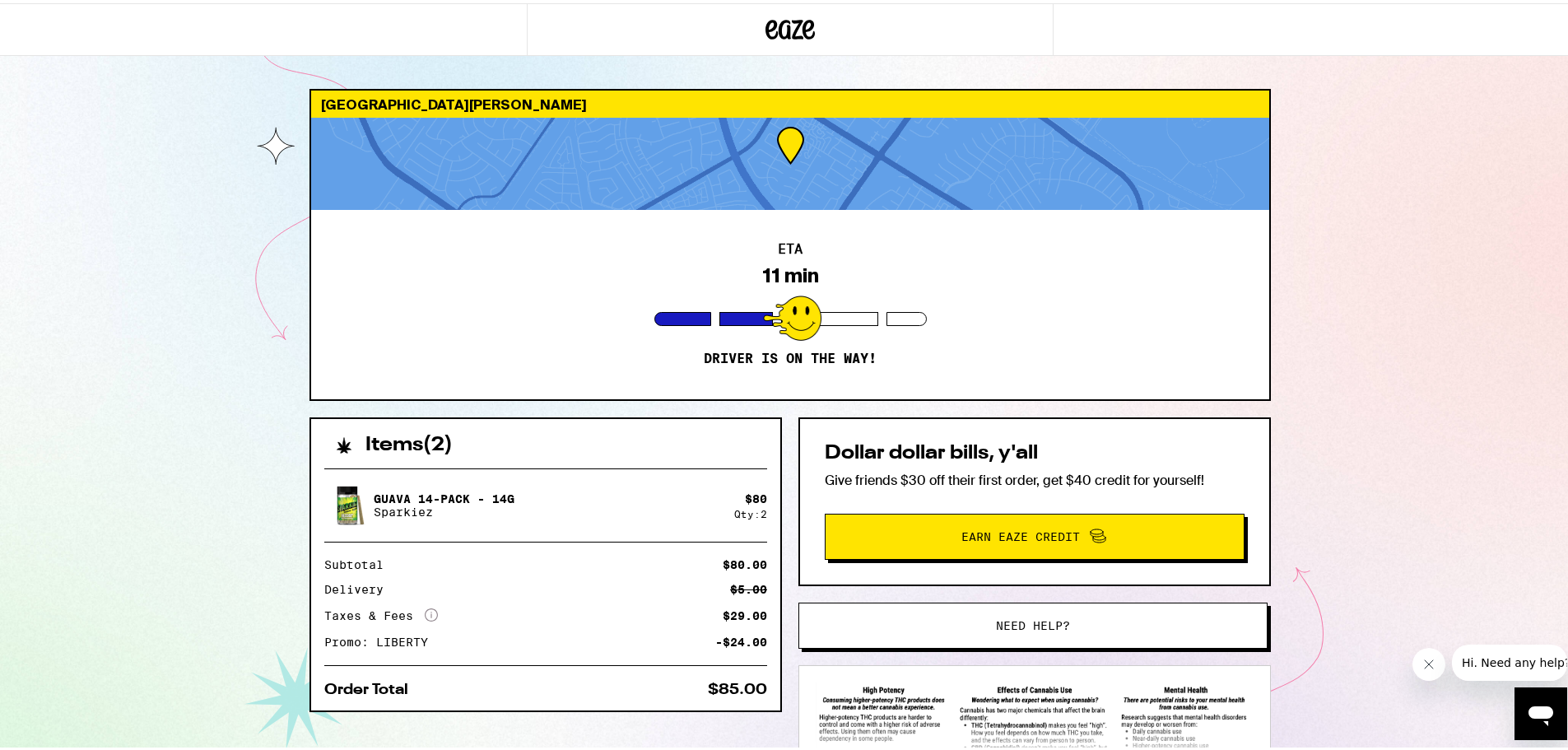
click at [161, 143] on div "34566 Colville Pl Fremont 94555 ETA 11 min Driver is on the way! Items ( 2 ) Gu…" at bounding box center [790, 449] width 1580 height 897
